Goal: Transaction & Acquisition: Purchase product/service

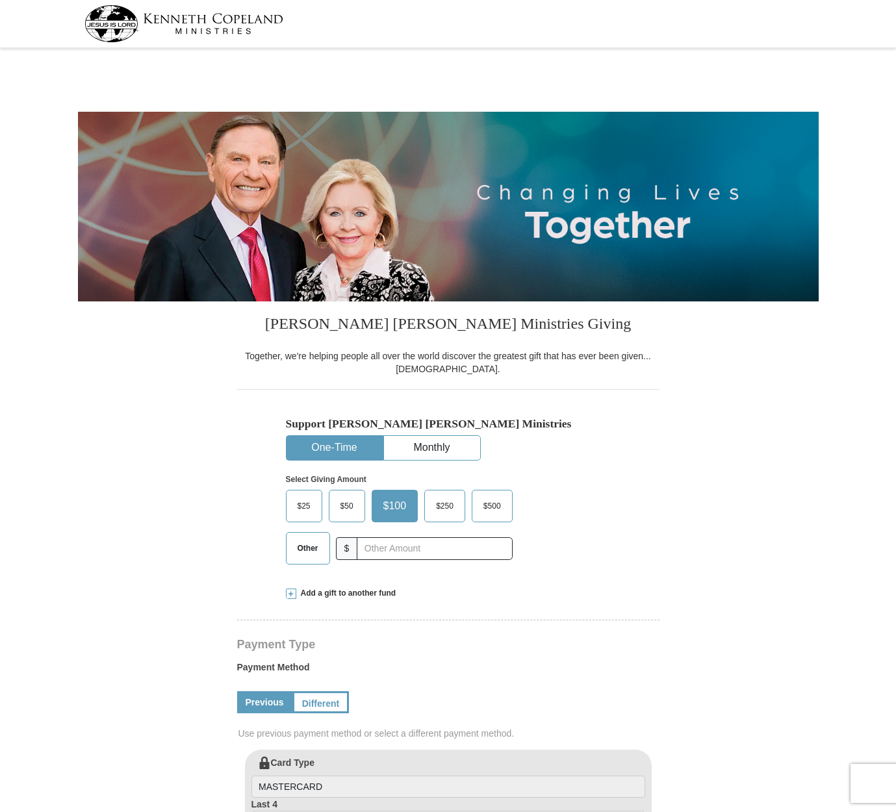
select select "AK"
click at [305, 548] on span "Other" at bounding box center [308, 548] width 34 height 19
click at [0, 0] on input "Other" at bounding box center [0, 0] width 0 height 0
click at [291, 593] on span at bounding box center [291, 594] width 10 height 10
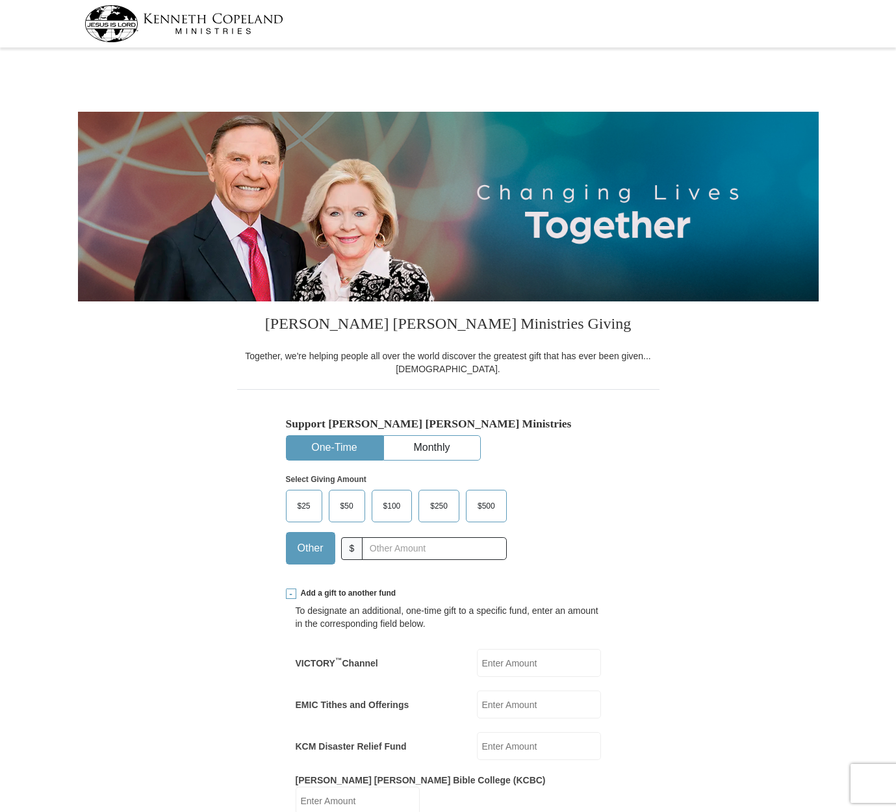
scroll to position [114, 0]
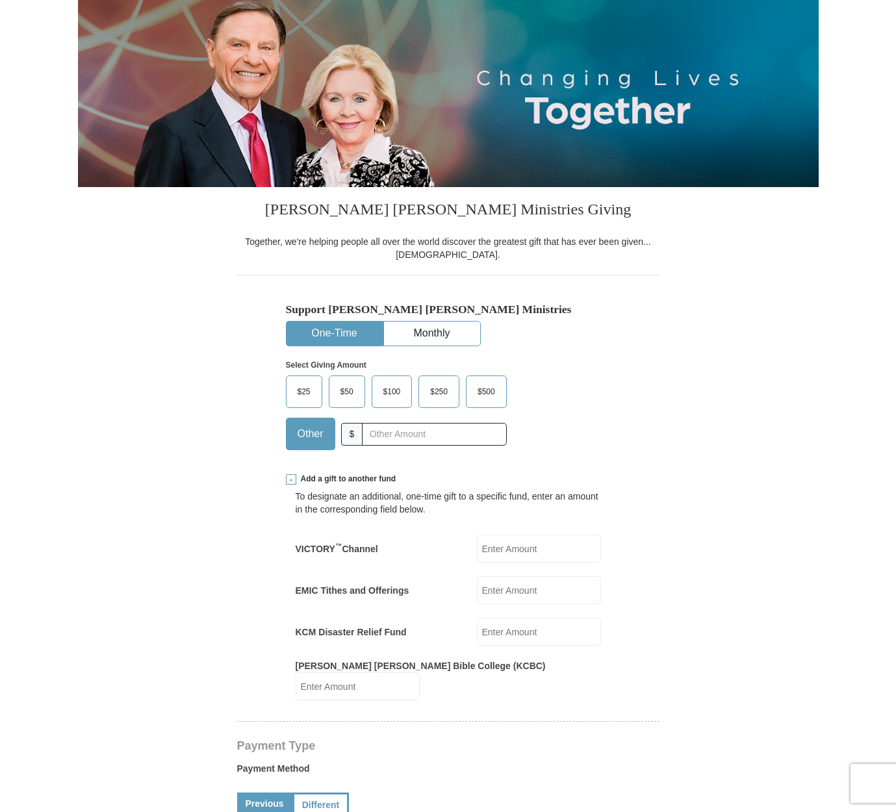
click at [509, 589] on input "EMIC Tithes and Offerings" at bounding box center [539, 590] width 124 height 28
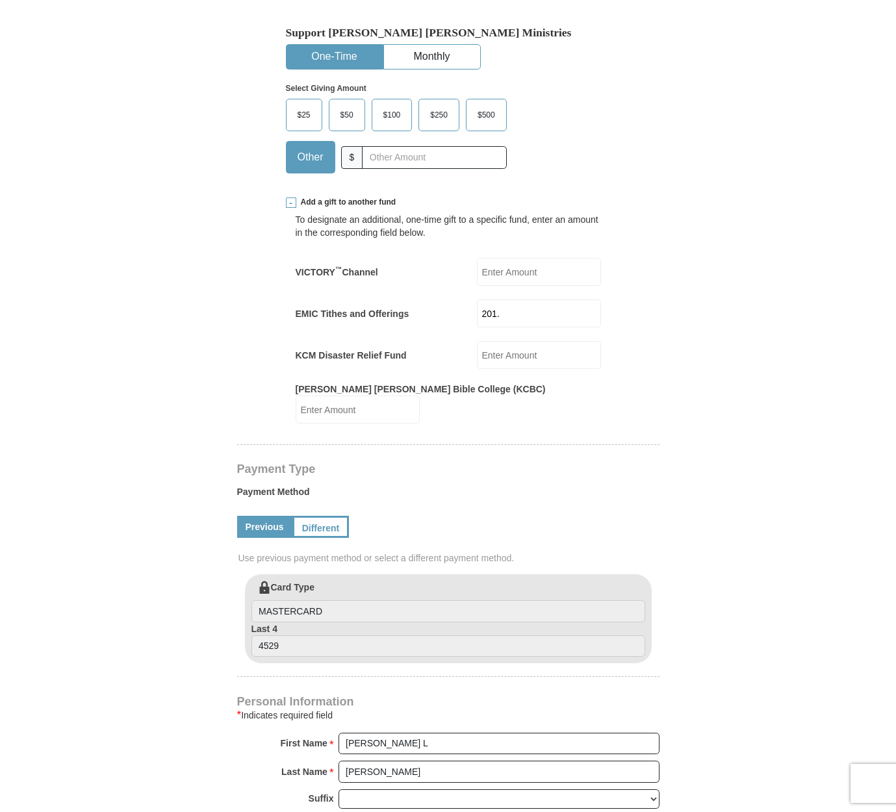
scroll to position [538, 0]
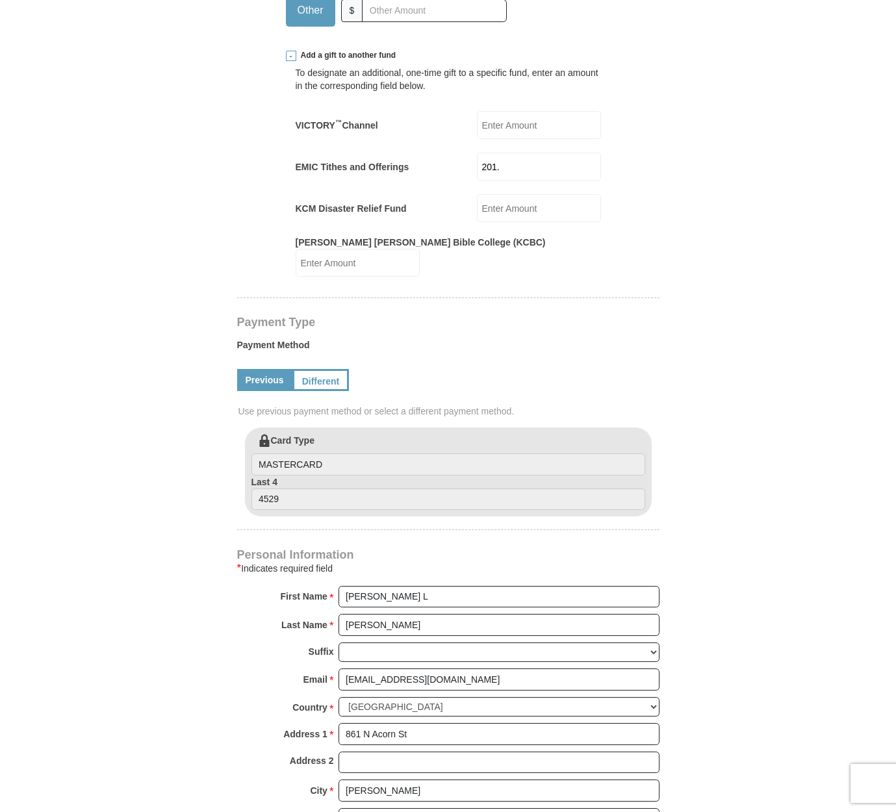
type input "201."
click at [330, 454] on input "MASTERCARD" at bounding box center [448, 465] width 394 height 22
click at [327, 369] on link "Different" at bounding box center [319, 380] width 55 height 22
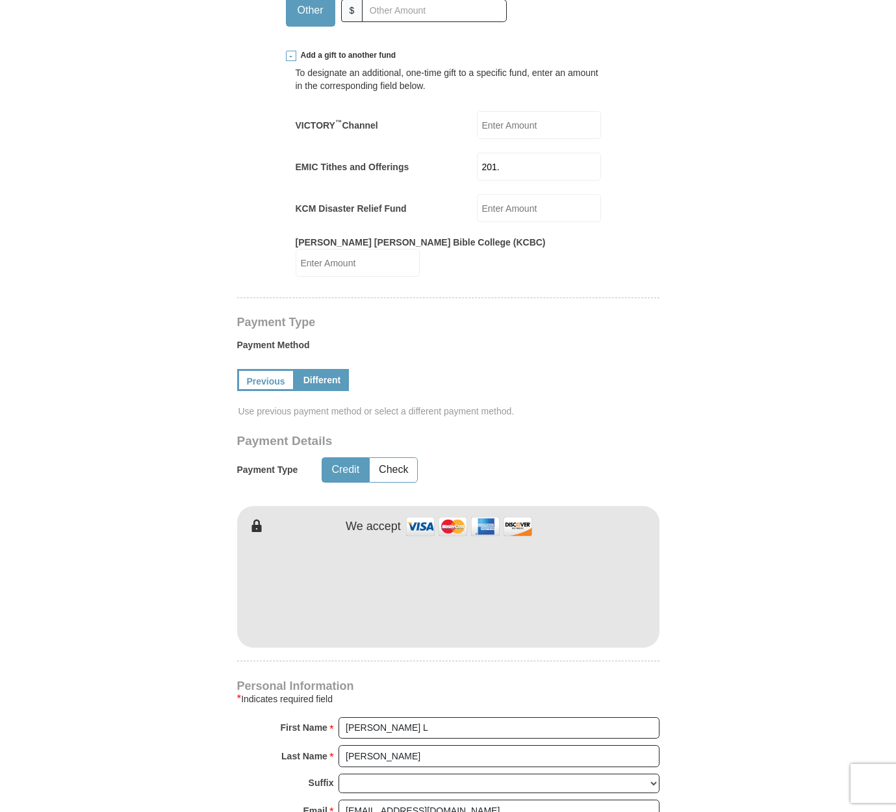
scroll to position [967, 0]
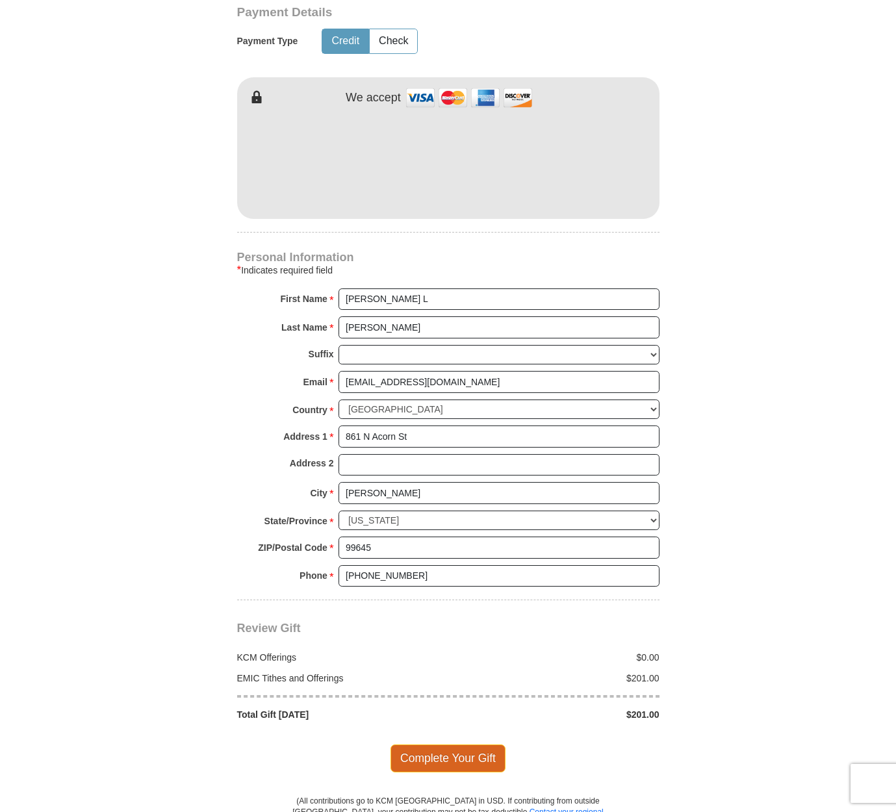
click at [446, 745] on span "Complete Your Gift" at bounding box center [448, 758] width 115 height 27
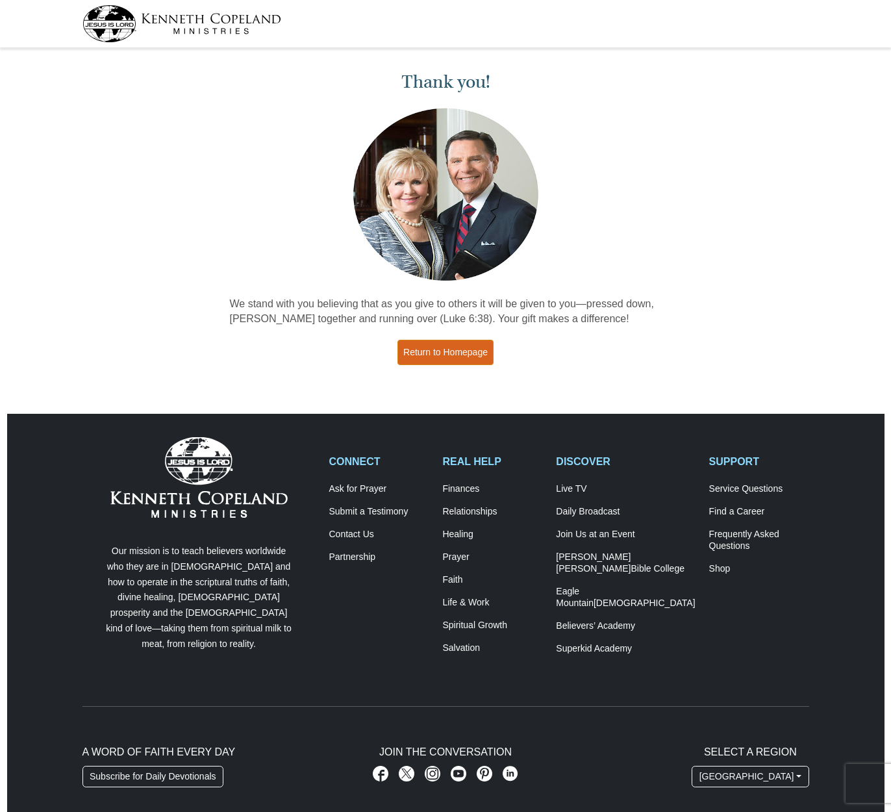
click at [485, 353] on link "Return to Homepage" at bounding box center [446, 352] width 96 height 25
